Goal: Understand process/instructions: Learn how to perform a task or action

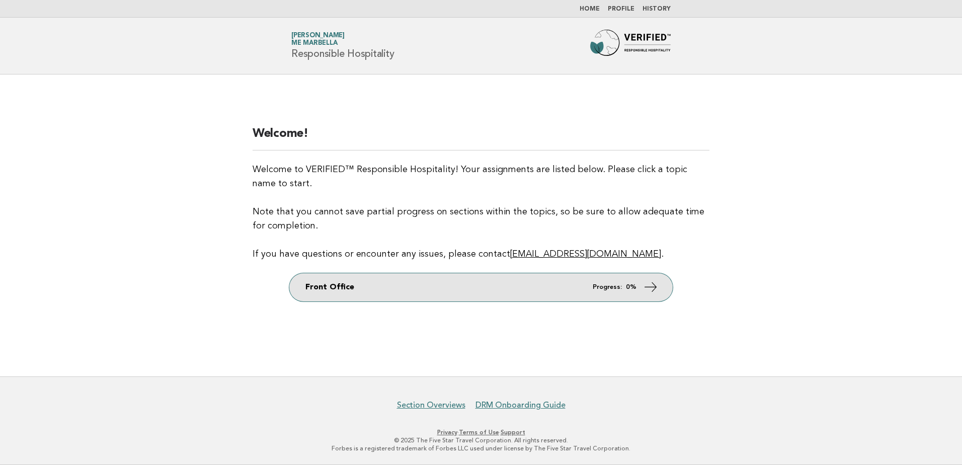
click at [647, 284] on icon at bounding box center [650, 286] width 15 height 15
click at [652, 287] on icon at bounding box center [650, 286] width 15 height 15
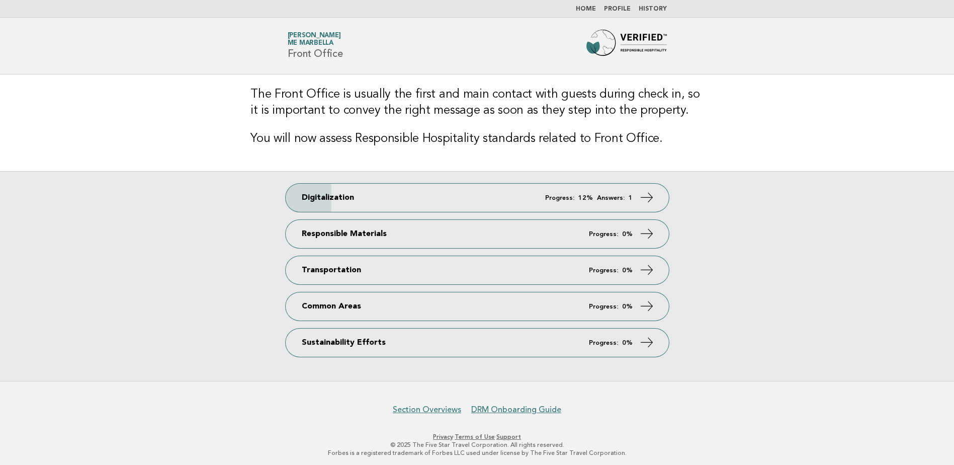
scroll to position [4, 0]
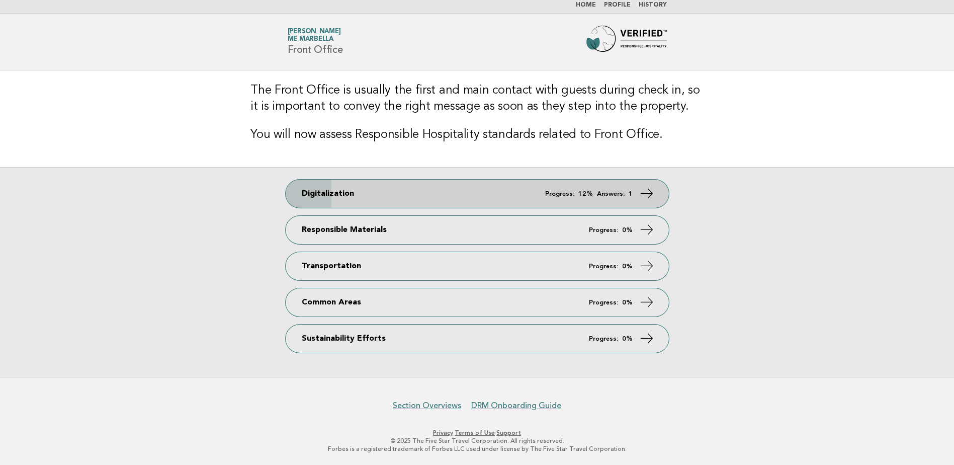
click at [647, 198] on icon at bounding box center [646, 193] width 15 height 15
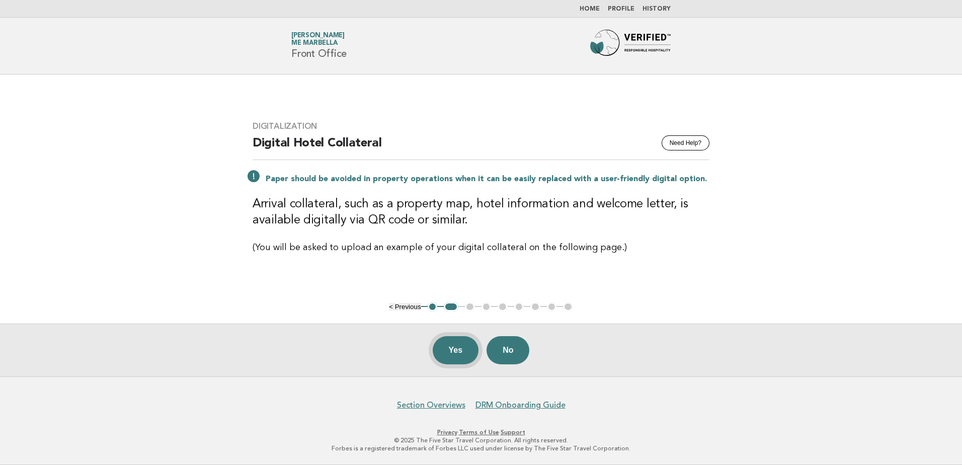
click at [458, 351] on button "Yes" at bounding box center [456, 350] width 46 height 28
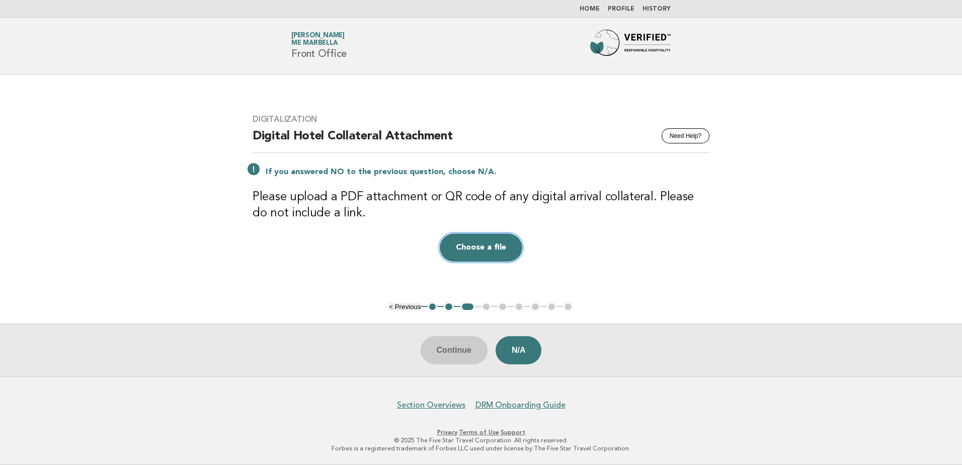
click at [473, 254] on button "Choose a file" at bounding box center [481, 247] width 82 height 28
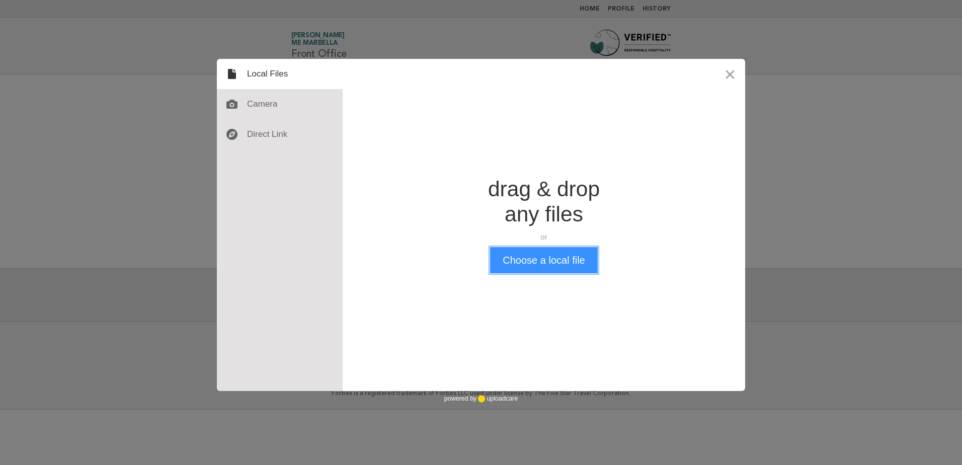
click at [568, 268] on button "Choose a local file" at bounding box center [543, 260] width 107 height 26
click at [730, 72] on button "Close" at bounding box center [730, 74] width 30 height 30
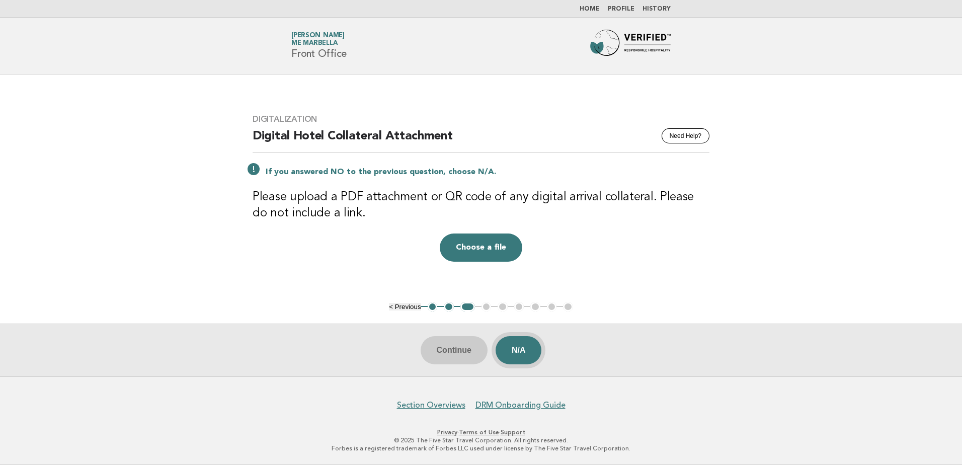
click at [528, 353] on button "N/A" at bounding box center [518, 350] width 46 height 28
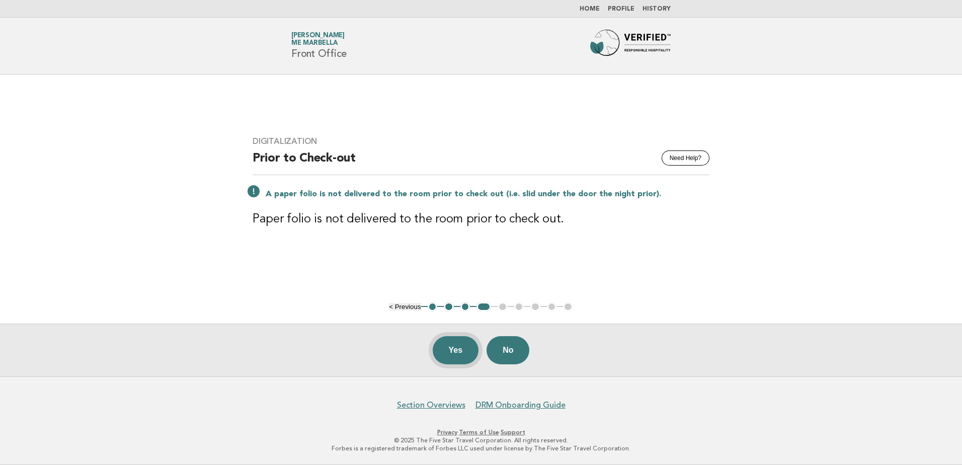
click at [463, 348] on button "Yes" at bounding box center [456, 350] width 46 height 28
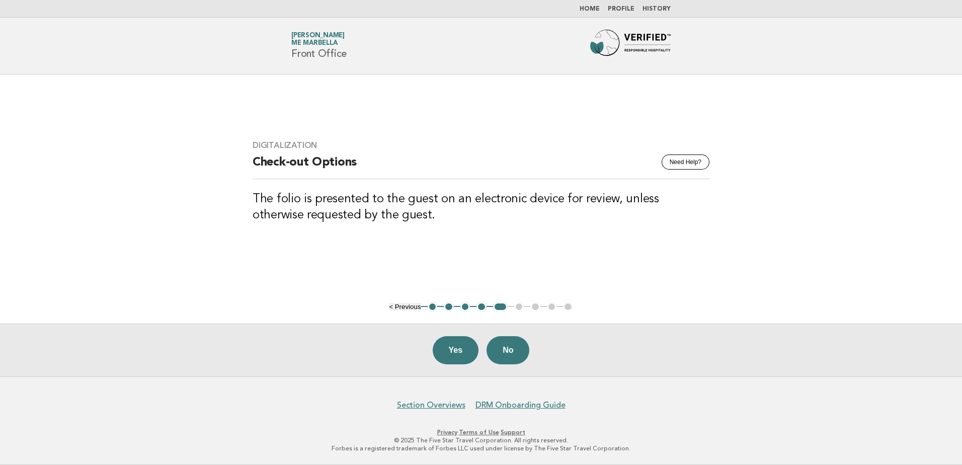
click at [463, 348] on button "Yes" at bounding box center [456, 350] width 46 height 28
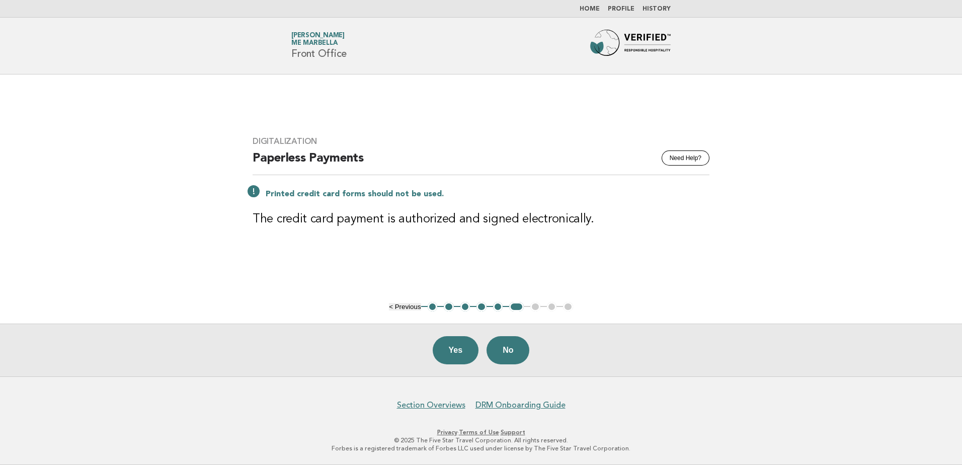
click at [463, 348] on button "Yes" at bounding box center [456, 350] width 46 height 28
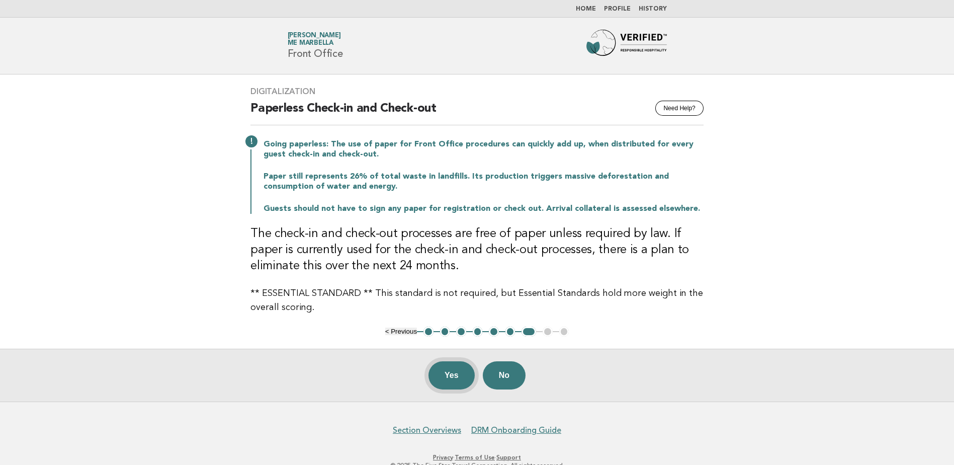
click at [453, 370] on button "Yes" at bounding box center [452, 375] width 46 height 28
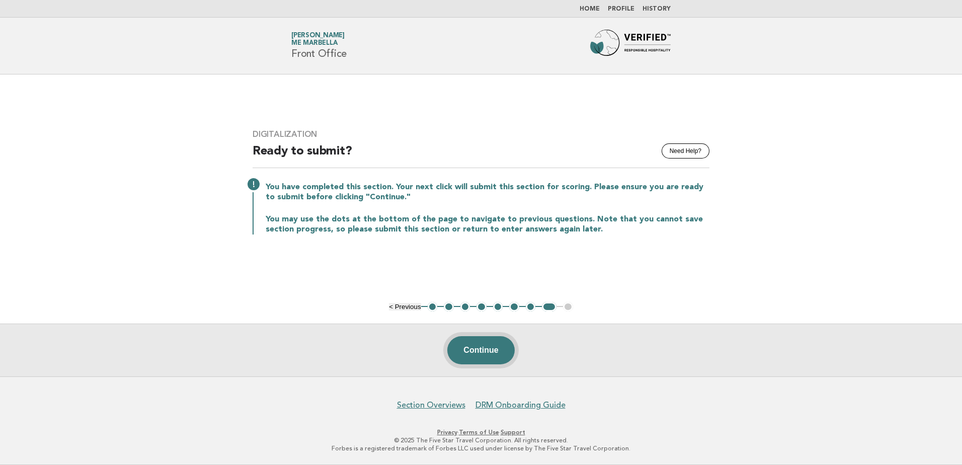
click at [476, 351] on button "Continue" at bounding box center [480, 350] width 67 height 28
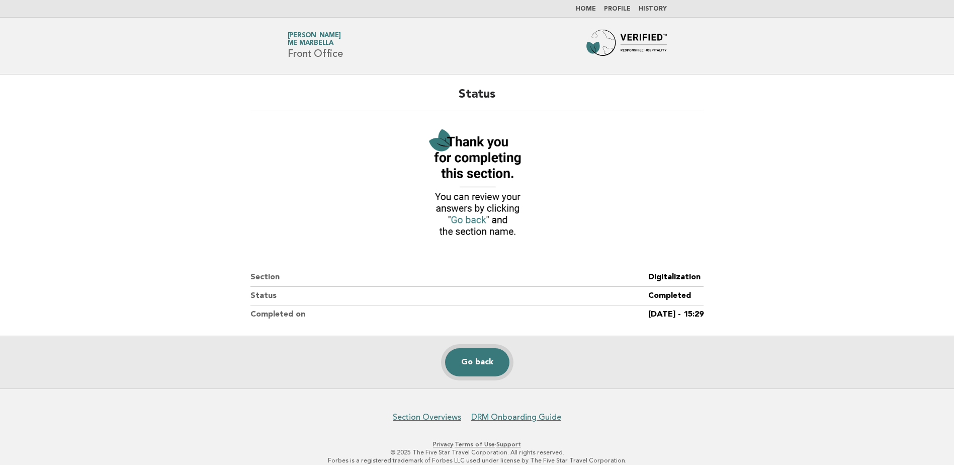
click at [476, 360] on link "Go back" at bounding box center [477, 362] width 64 height 28
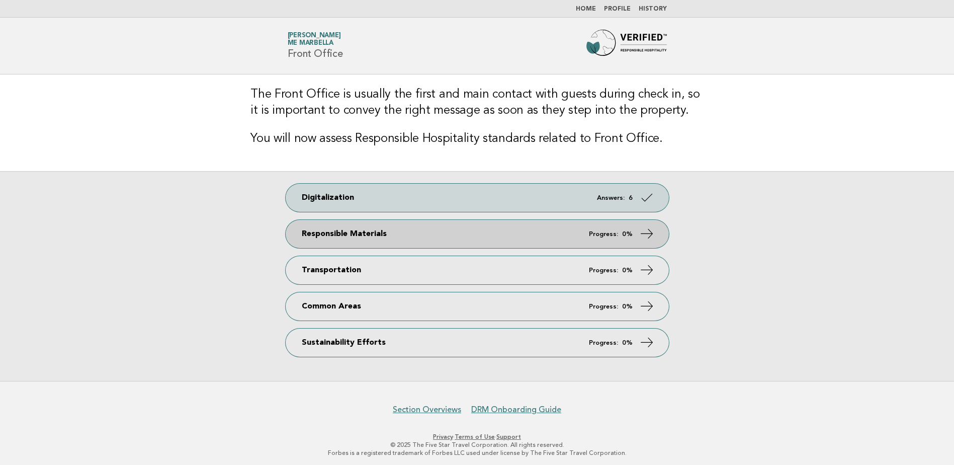
click at [618, 232] on em "Progress:" at bounding box center [603, 234] width 29 height 7
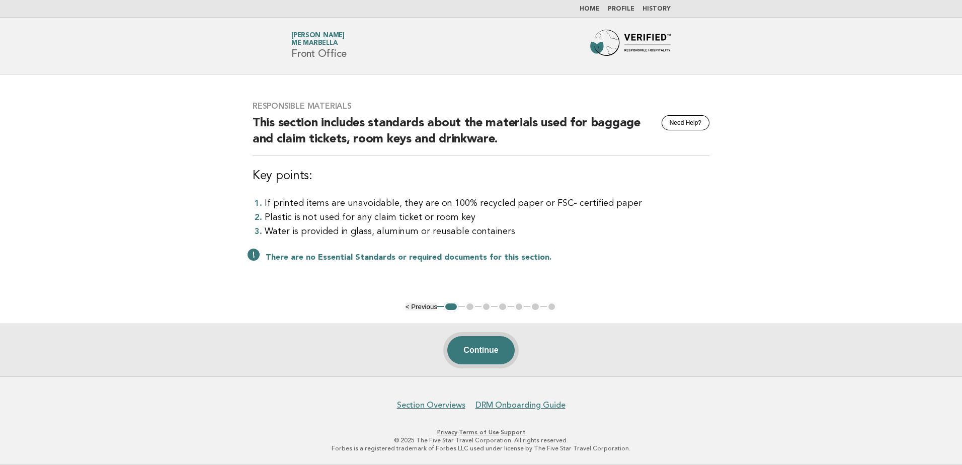
click at [469, 351] on button "Continue" at bounding box center [480, 350] width 67 height 28
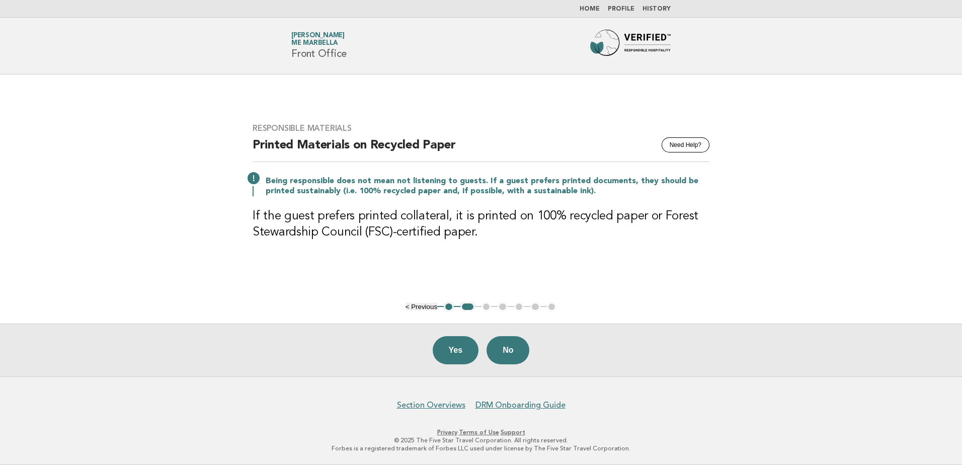
drag, startPoint x: 506, startPoint y: 349, endPoint x: 456, endPoint y: 379, distance: 58.9
click at [460, 386] on body "Home Profile History Forbes Travel Guide Juanjo Ruiz ME Marbella Front Office R…" at bounding box center [481, 232] width 962 height 465
click at [505, 358] on button "No" at bounding box center [507, 350] width 43 height 28
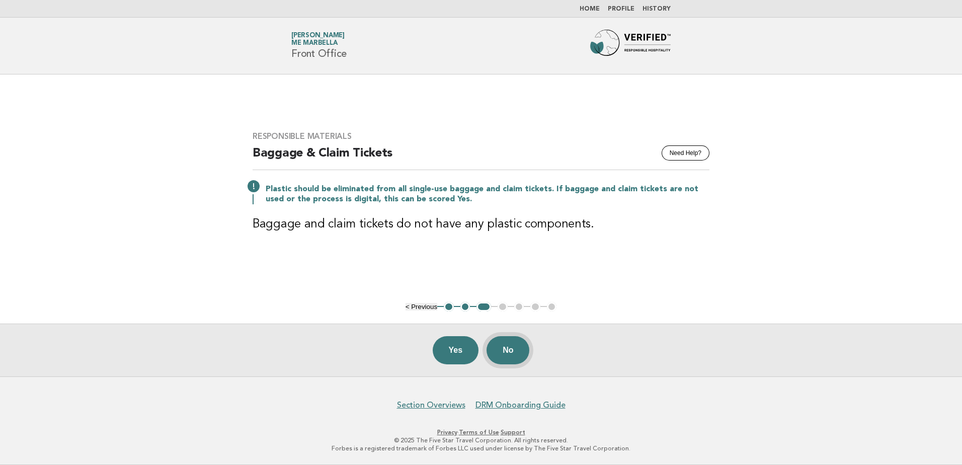
click at [502, 350] on button "No" at bounding box center [507, 350] width 43 height 28
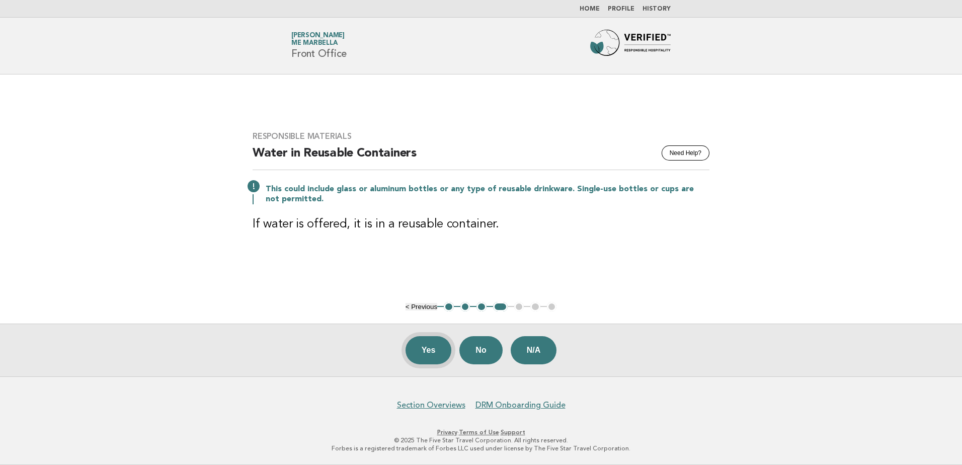
click at [439, 351] on button "Yes" at bounding box center [428, 350] width 46 height 28
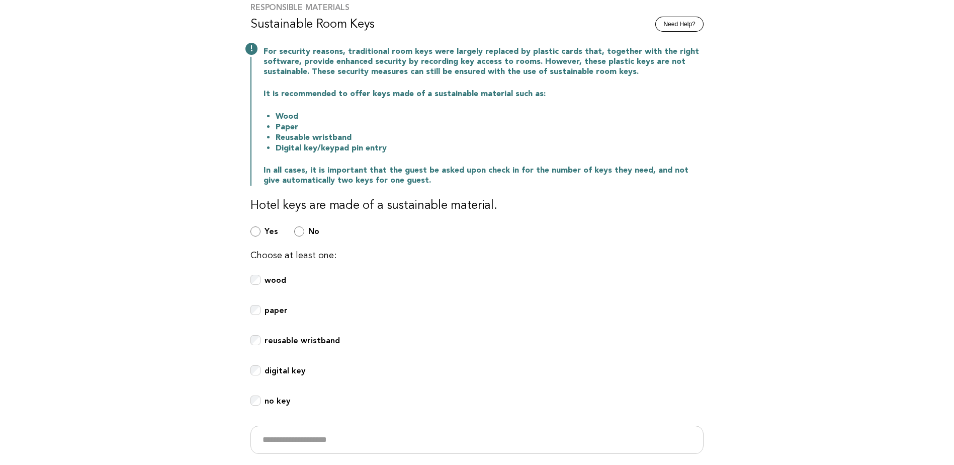
scroll to position [101, 0]
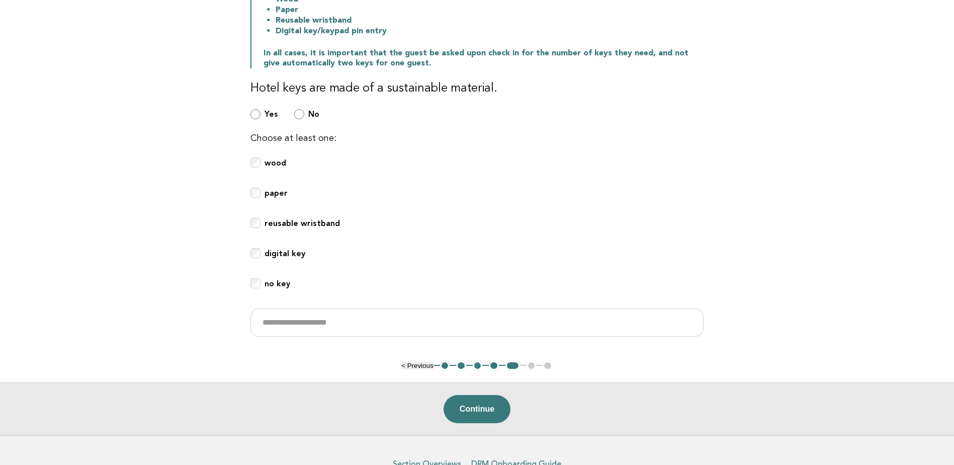
click at [471, 412] on button "Continue" at bounding box center [477, 409] width 67 height 28
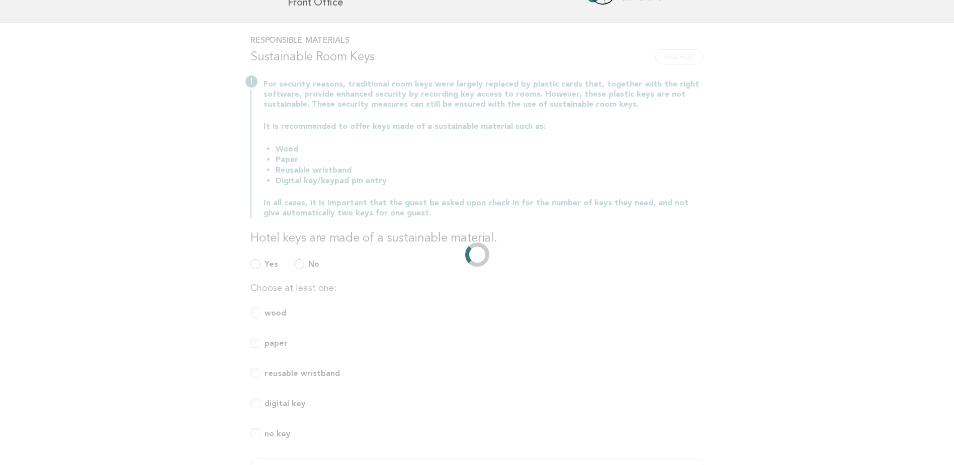
scroll to position [0, 0]
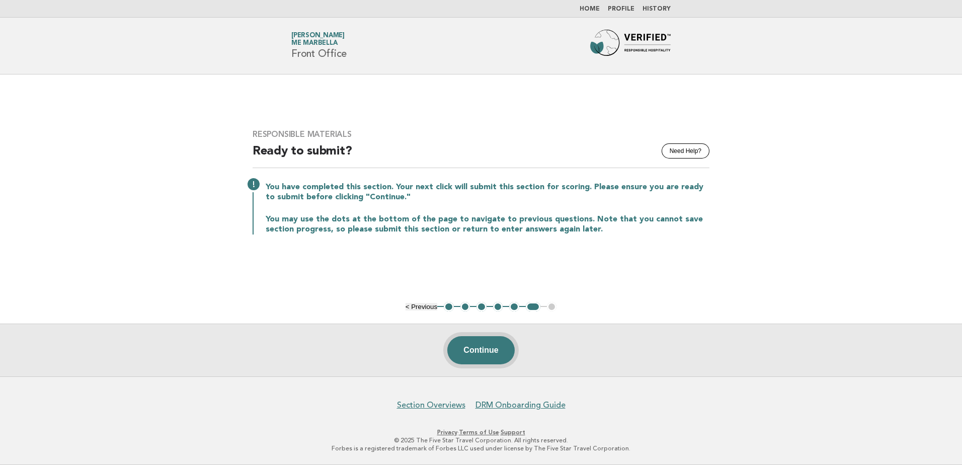
click at [494, 355] on button "Continue" at bounding box center [480, 350] width 67 height 28
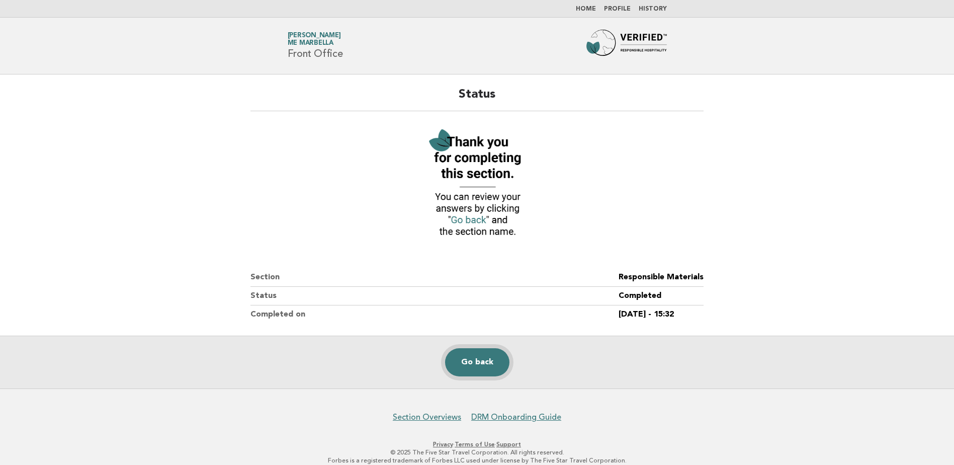
click at [467, 365] on link "Go back" at bounding box center [477, 362] width 64 height 28
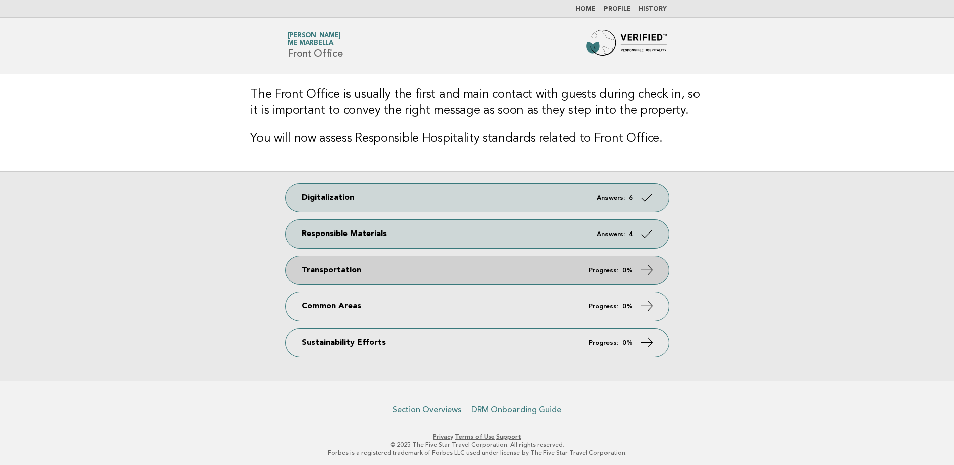
click at [647, 265] on icon at bounding box center [646, 270] width 15 height 15
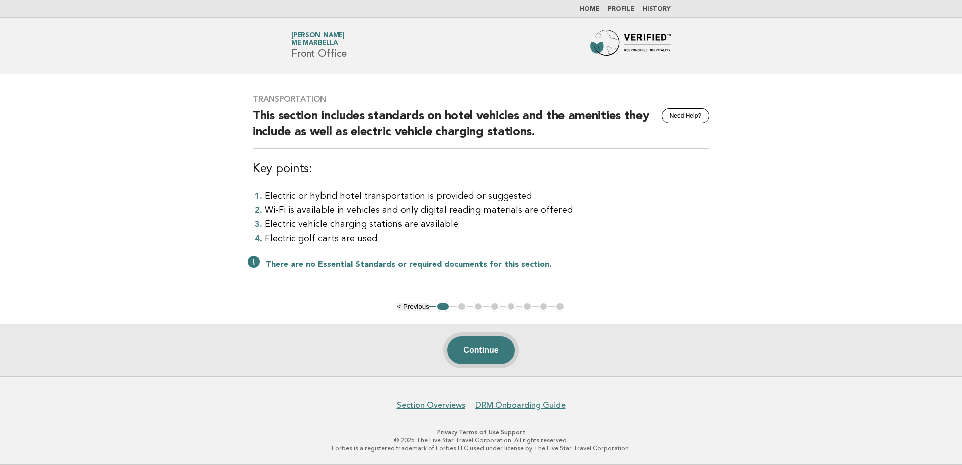
click at [481, 352] on button "Continue" at bounding box center [480, 350] width 67 height 28
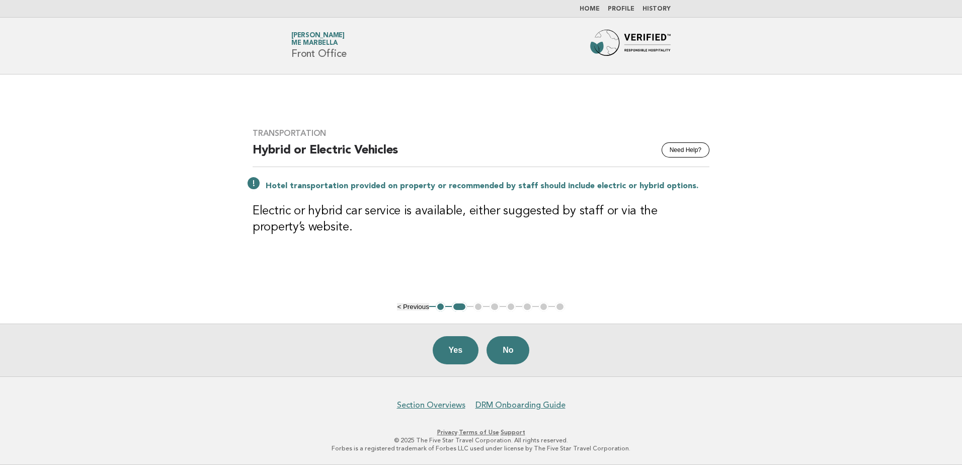
drag, startPoint x: 470, startPoint y: 351, endPoint x: 352, endPoint y: 326, distance: 120.7
click at [355, 328] on div "Yes No" at bounding box center [481, 349] width 962 height 53
click at [506, 357] on button "No" at bounding box center [507, 350] width 43 height 28
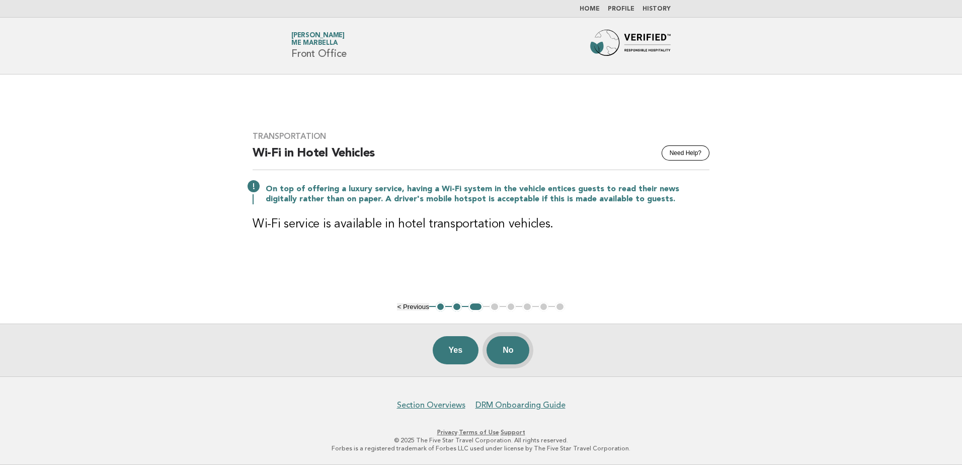
click at [504, 353] on button "No" at bounding box center [507, 350] width 43 height 28
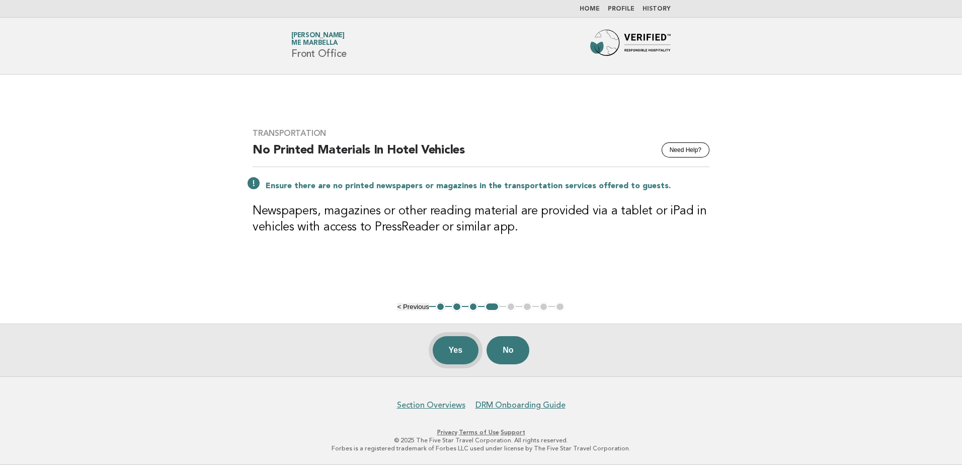
click at [461, 353] on button "Yes" at bounding box center [456, 350] width 46 height 28
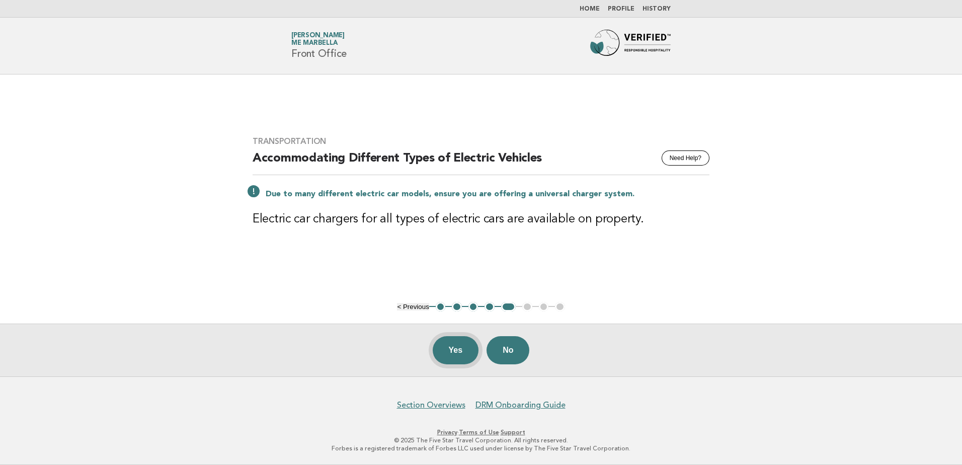
click at [451, 352] on button "Yes" at bounding box center [456, 350] width 46 height 28
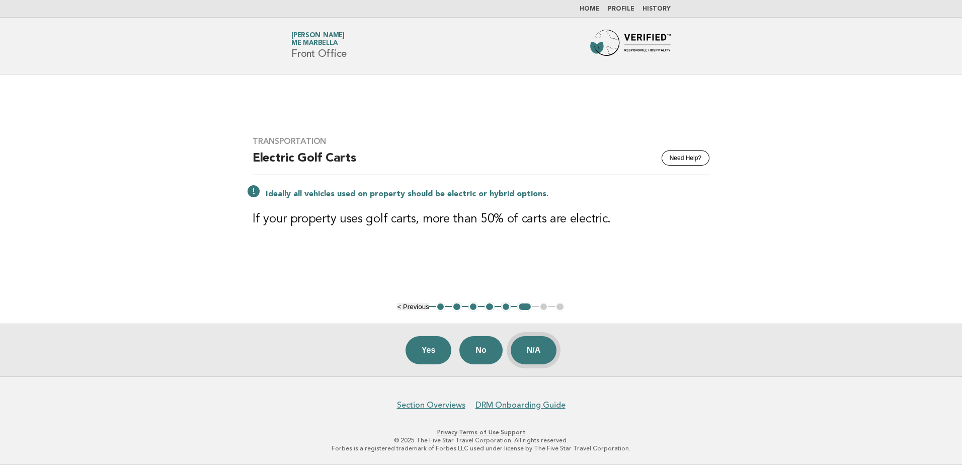
click at [534, 355] on button "N/A" at bounding box center [534, 350] width 46 height 28
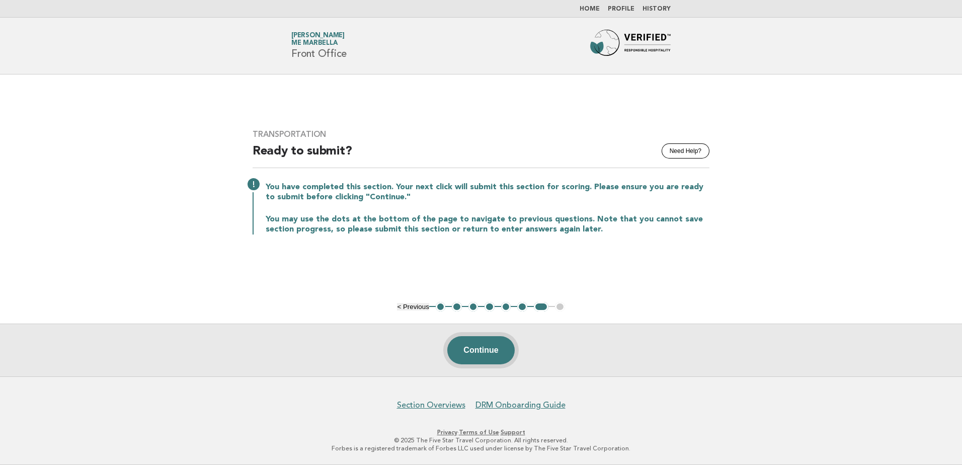
click at [486, 356] on button "Continue" at bounding box center [480, 350] width 67 height 28
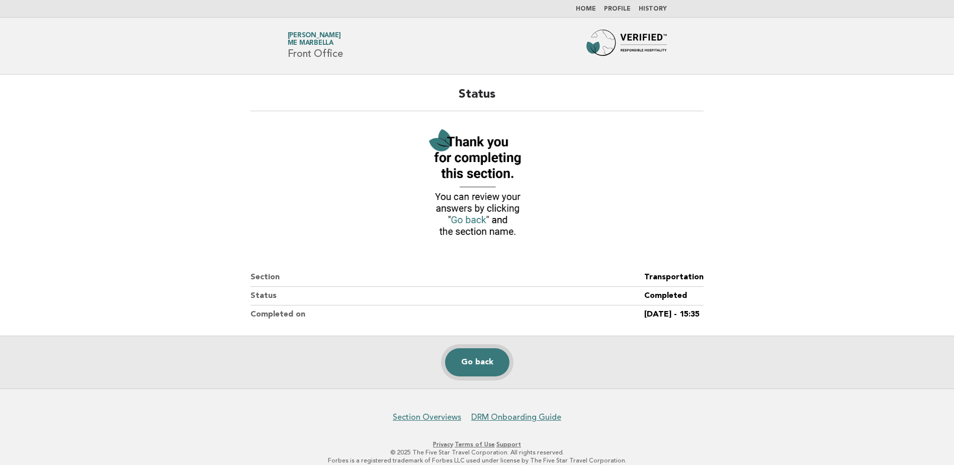
click at [478, 363] on link "Go back" at bounding box center [477, 362] width 64 height 28
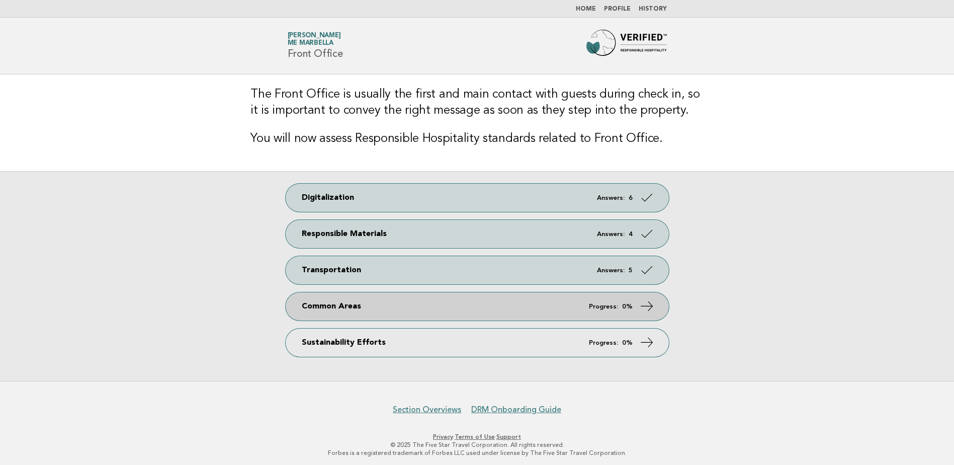
click at [637, 306] on link "Common Areas Progress: 0%" at bounding box center [477, 306] width 383 height 28
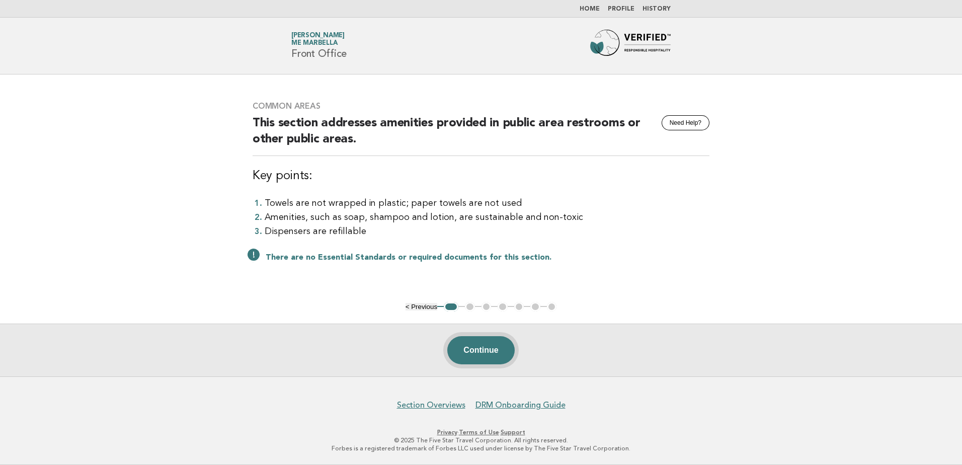
click at [475, 348] on button "Continue" at bounding box center [480, 350] width 67 height 28
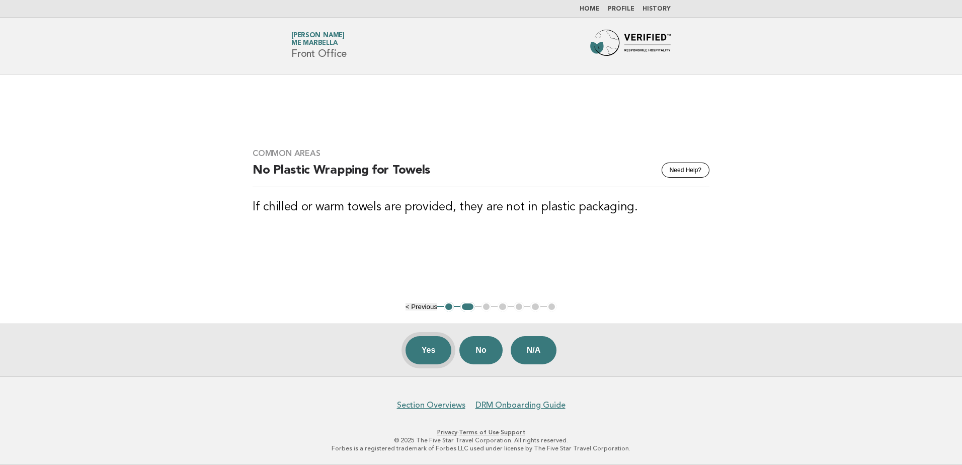
click at [439, 347] on button "Yes" at bounding box center [428, 350] width 46 height 28
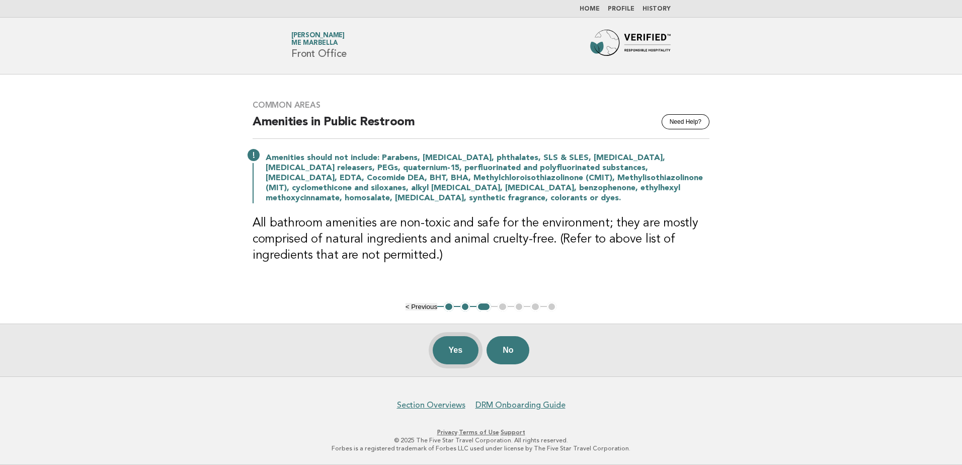
click at [468, 351] on button "Yes" at bounding box center [456, 350] width 46 height 28
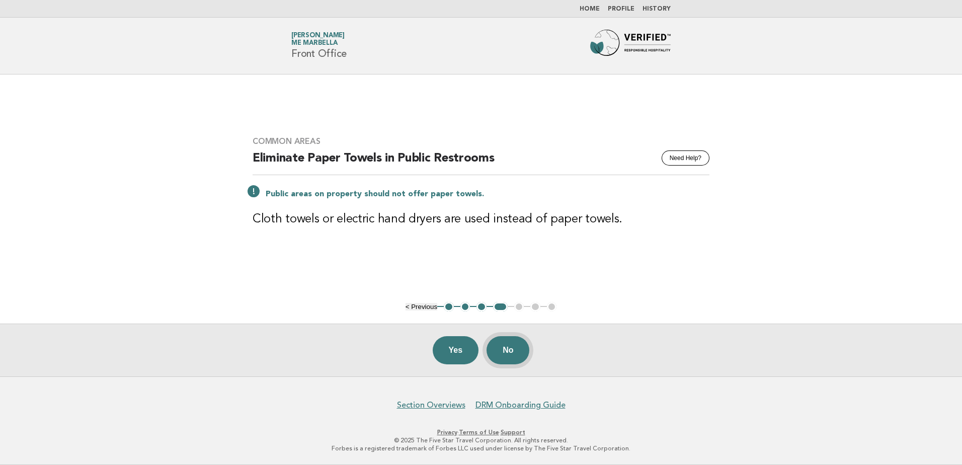
click at [502, 351] on button "No" at bounding box center [507, 350] width 43 height 28
click at [468, 351] on button "Yes" at bounding box center [456, 350] width 46 height 28
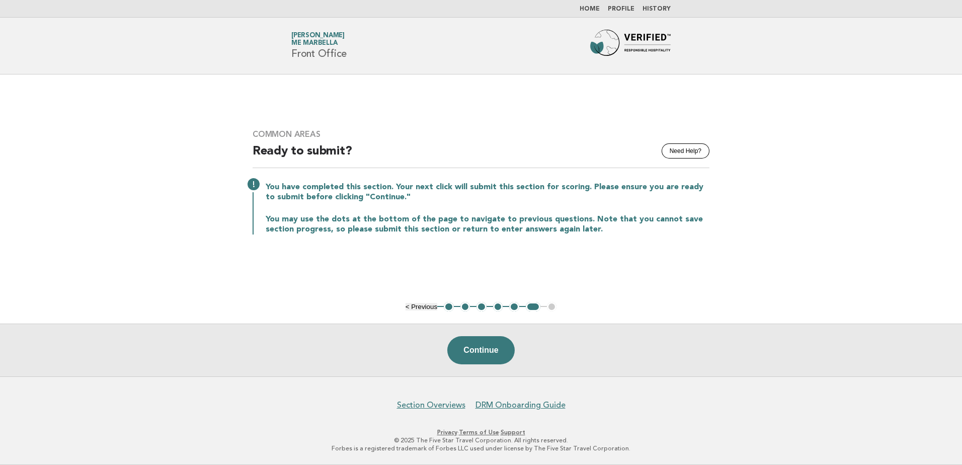
click at [468, 351] on button "Continue" at bounding box center [480, 350] width 67 height 28
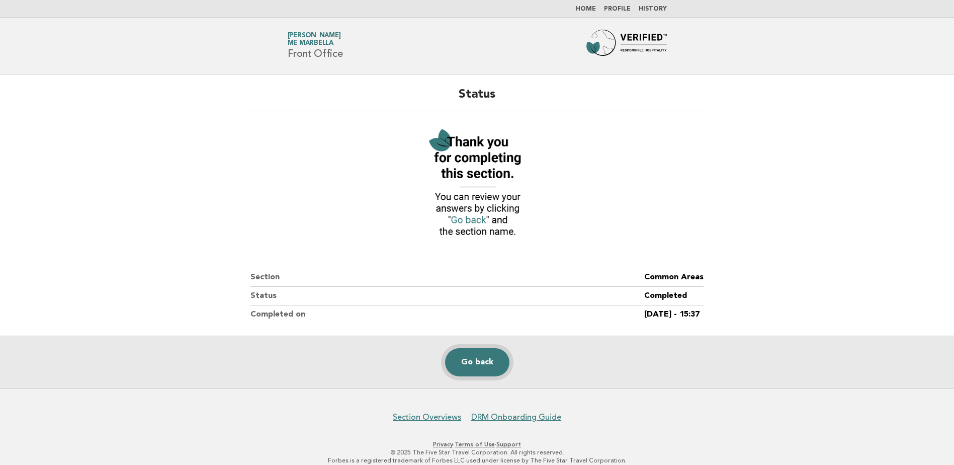
click at [489, 357] on link "Go back" at bounding box center [477, 362] width 64 height 28
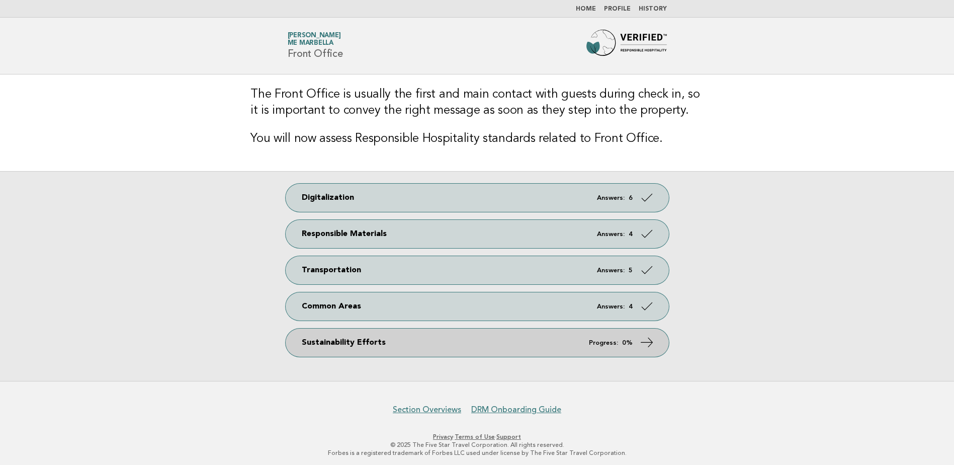
click at [647, 341] on icon at bounding box center [646, 342] width 15 height 15
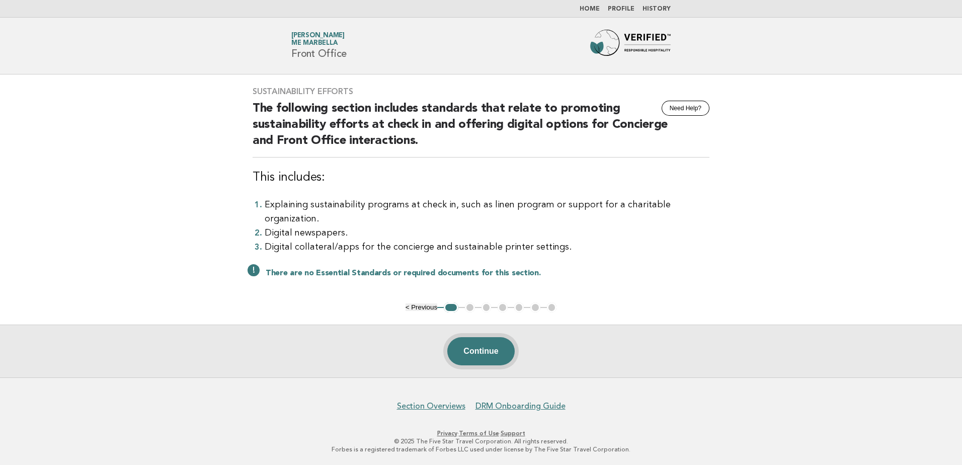
click at [487, 347] on button "Continue" at bounding box center [480, 351] width 67 height 28
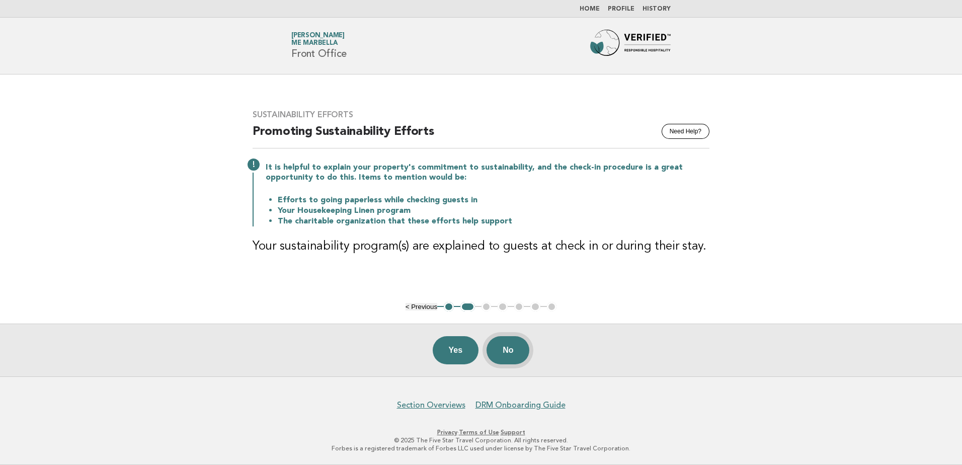
click at [514, 352] on button "No" at bounding box center [507, 350] width 43 height 28
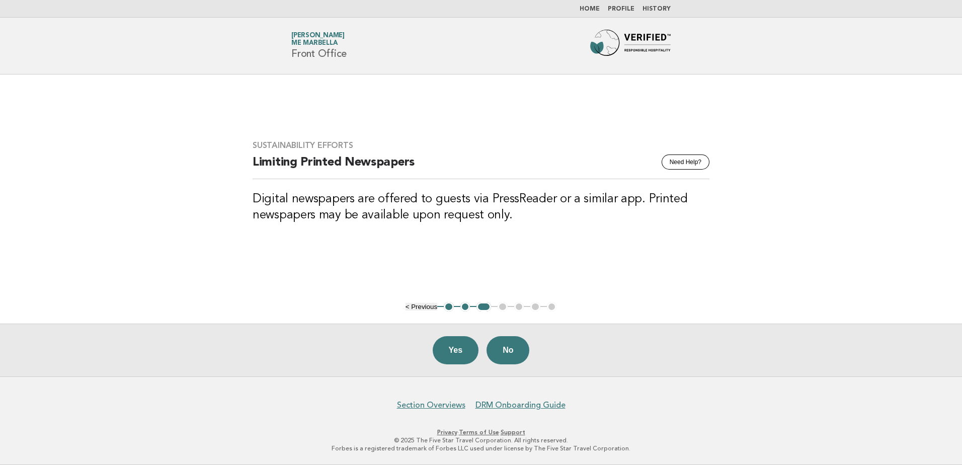
drag, startPoint x: 502, startPoint y: 352, endPoint x: 486, endPoint y: 359, distance: 17.1
click at [484, 360] on div "Yes No" at bounding box center [481, 349] width 962 height 53
click at [504, 351] on button "No" at bounding box center [507, 350] width 43 height 28
click at [451, 348] on button "Yes" at bounding box center [456, 350] width 46 height 28
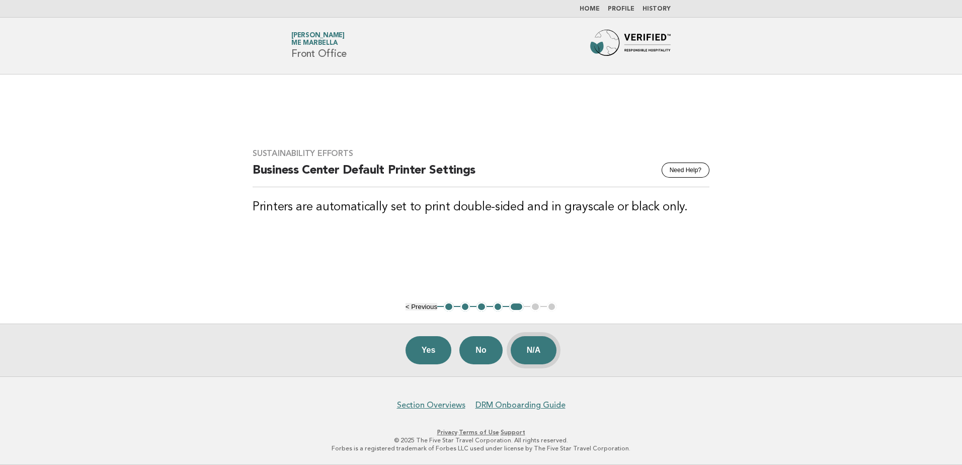
click at [525, 351] on button "N/A" at bounding box center [534, 350] width 46 height 28
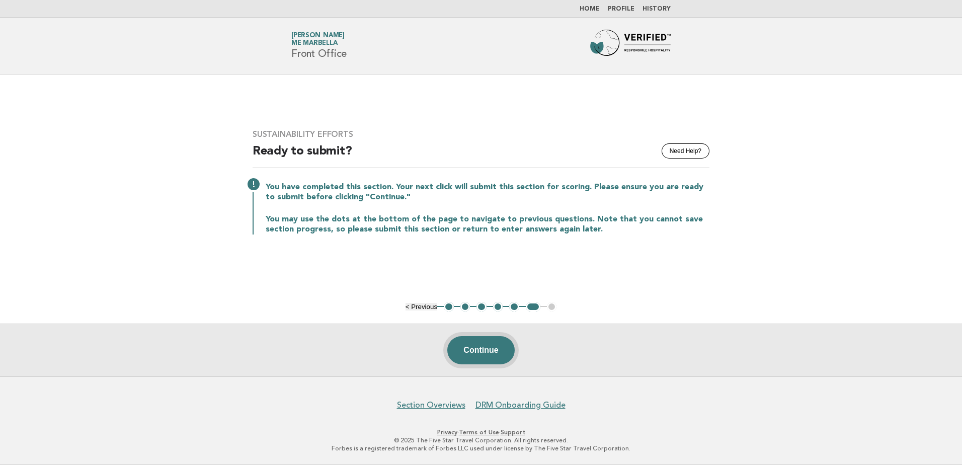
click at [508, 349] on button "Continue" at bounding box center [480, 350] width 67 height 28
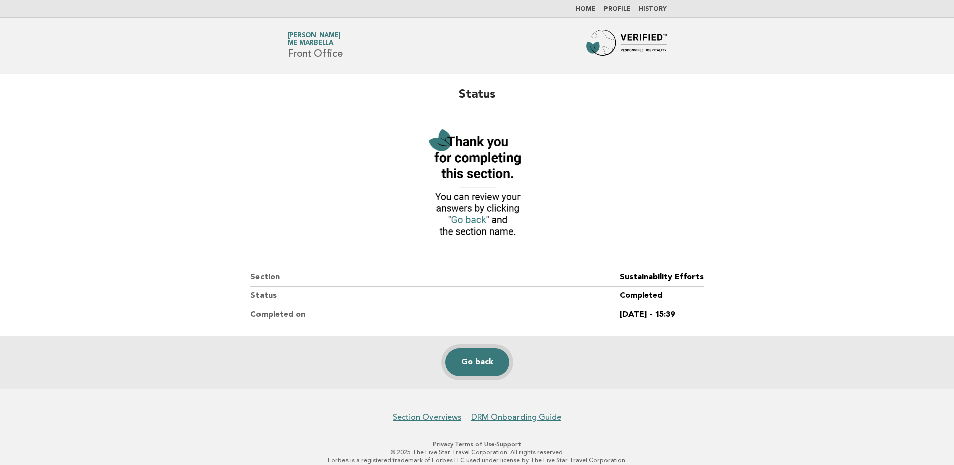
click at [470, 358] on link "Go back" at bounding box center [477, 362] width 64 height 28
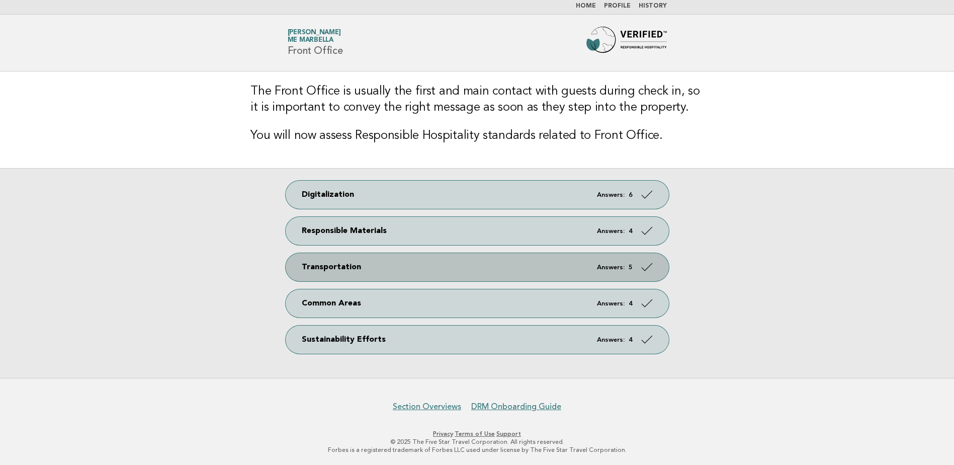
scroll to position [4, 0]
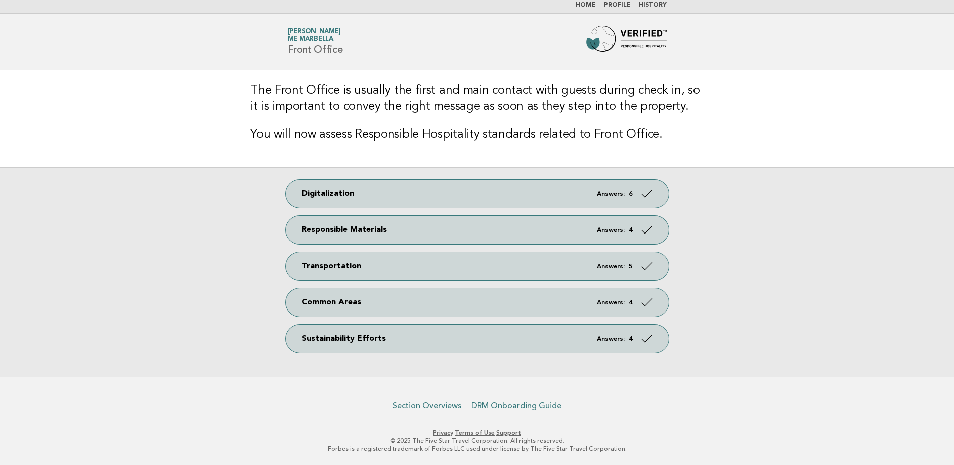
click at [493, 407] on link "DRM Onboarding Guide" at bounding box center [516, 405] width 90 height 10
click at [442, 403] on link "Section Overviews" at bounding box center [427, 405] width 68 height 10
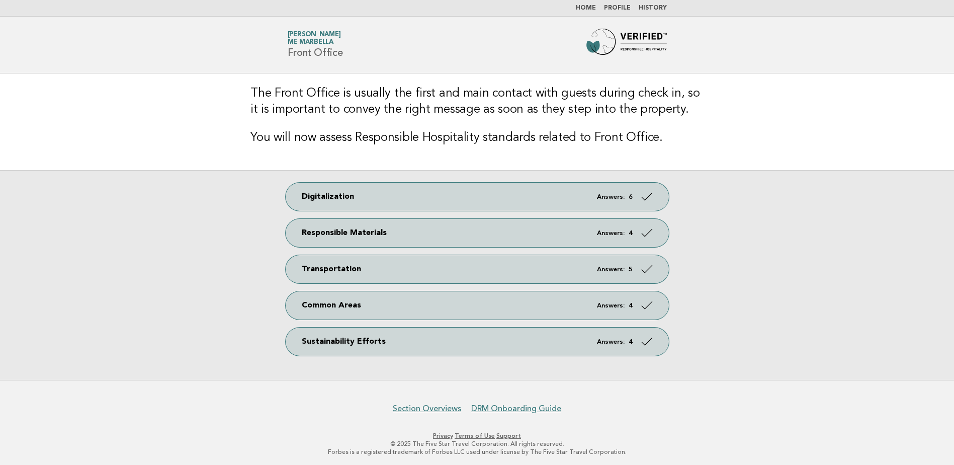
scroll to position [0, 0]
